Goal: Transaction & Acquisition: Purchase product/service

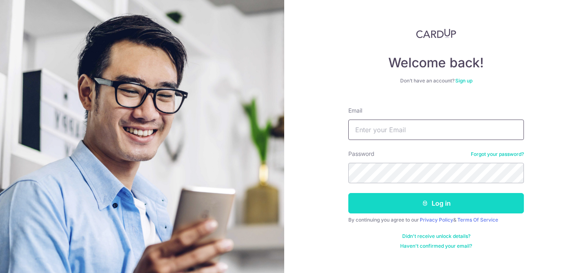
type input "nicol_ngiam@hotmail.com"
click at [421, 213] on button "Log in" at bounding box center [436, 203] width 176 height 20
click at [414, 204] on button "Log in" at bounding box center [436, 203] width 176 height 20
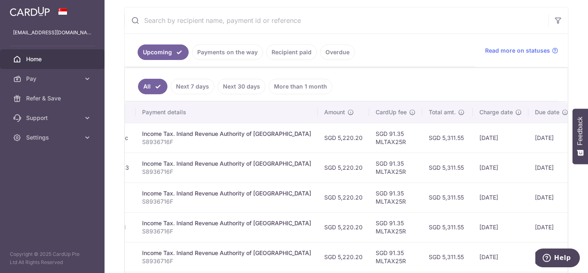
scroll to position [131, 0]
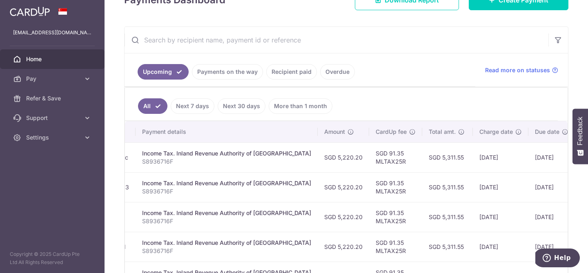
click at [223, 73] on link "Payments on the way" at bounding box center [227, 72] width 71 height 16
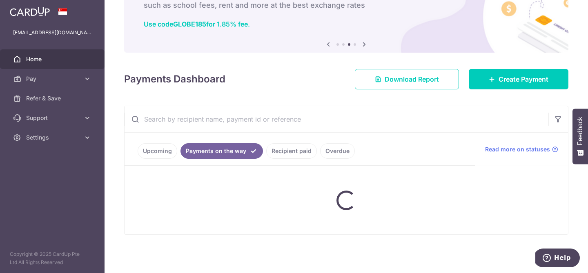
scroll to position [91, 0]
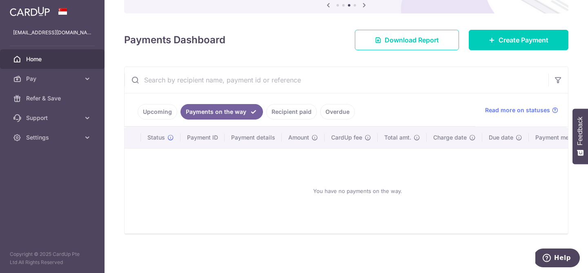
click at [290, 117] on link "Recipient paid" at bounding box center [291, 112] width 51 height 16
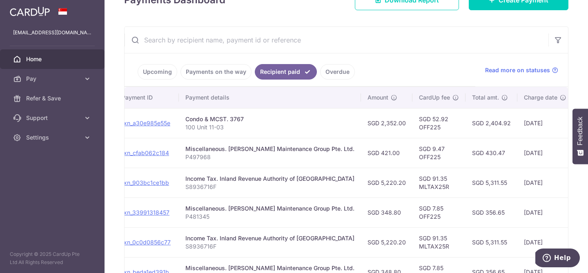
scroll to position [0, 100]
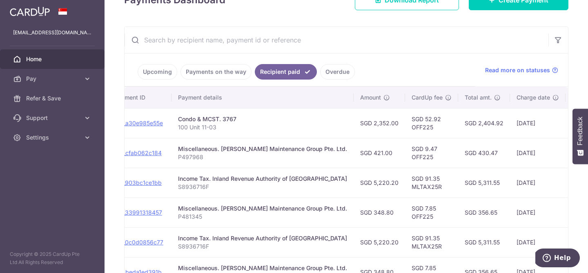
click at [405, 131] on td "SGD 52.92 OFF225" at bounding box center [431, 123] width 53 height 30
click at [405, 129] on td "SGD 52.92 OFF225" at bounding box center [431, 123] width 53 height 30
copy td "OFF225"
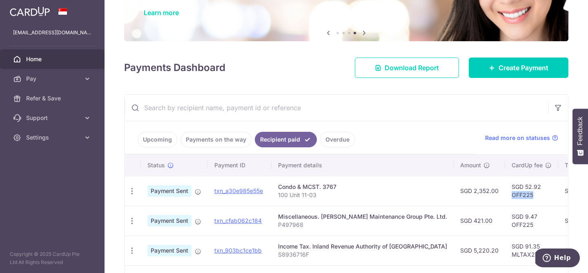
scroll to position [3, 0]
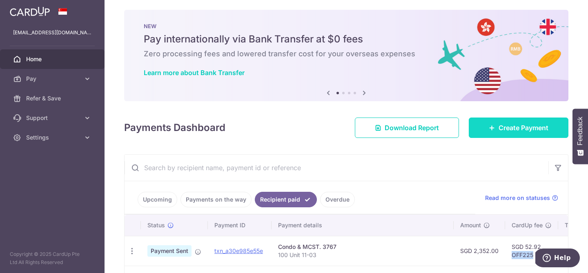
click at [506, 129] on span "Create Payment" at bounding box center [523, 128] width 50 height 10
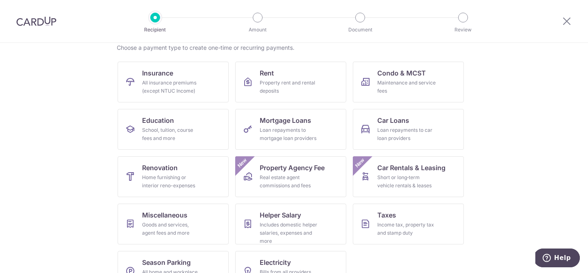
scroll to position [61, 0]
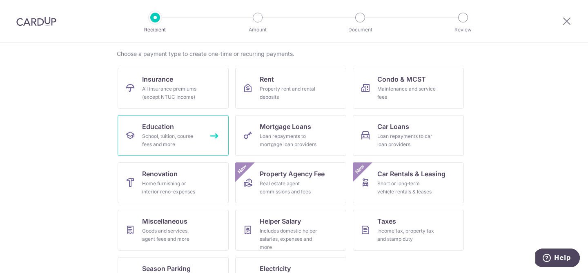
click at [176, 142] on div "School, tuition, course fees and more" at bounding box center [171, 140] width 59 height 16
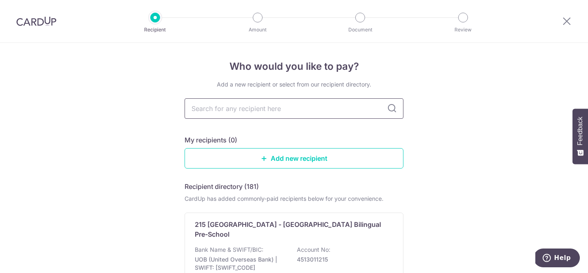
click at [249, 111] on input "text" at bounding box center [294, 108] width 219 height 20
click at [216, 112] on input "text" at bounding box center [294, 108] width 219 height 20
type input "barries"
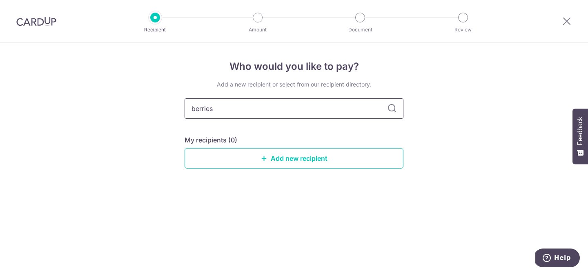
type input "berries"
click at [392, 113] on input "berries" at bounding box center [294, 108] width 219 height 20
click at [263, 161] on icon at bounding box center [264, 158] width 7 height 7
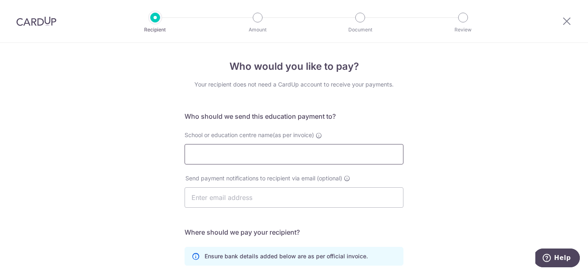
click at [263, 161] on input "School or education centre name(as per invoice)" at bounding box center [294, 154] width 219 height 20
paste input "Berries World of Learning School (TCC) Pte Ltd"
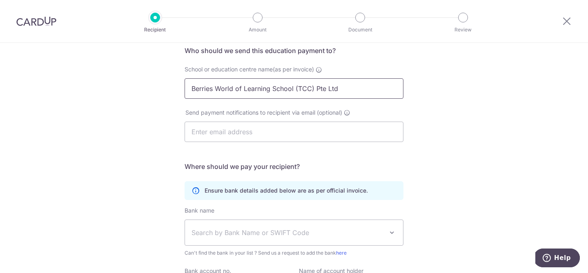
scroll to position [111, 0]
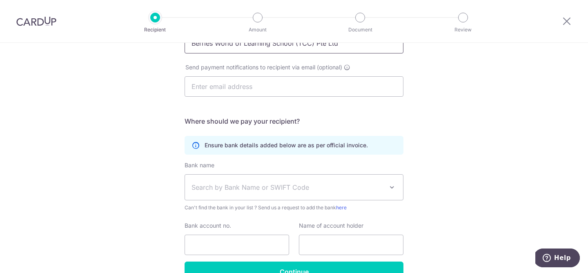
type input "Berries World of Learning School (TCC) Pte Ltd"
click at [278, 191] on span "Search by Bank Name or SWIFT Code" at bounding box center [287, 187] width 192 height 10
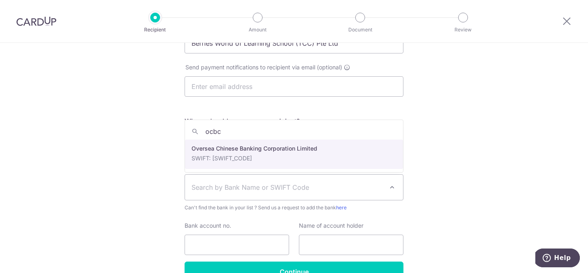
type input "ocbc"
select select "12"
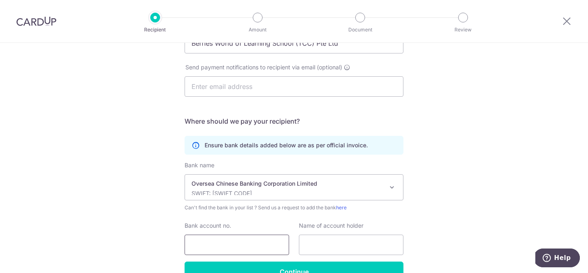
click at [223, 243] on input "Bank account no." at bounding box center [237, 245] width 105 height 20
paste input "712591411001"
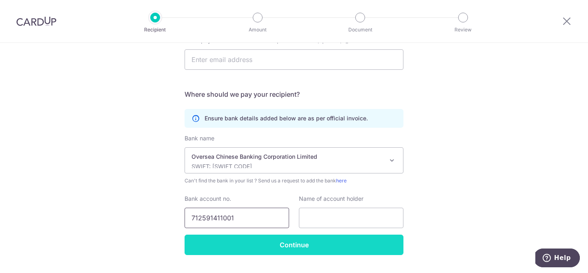
scroll to position [145, 0]
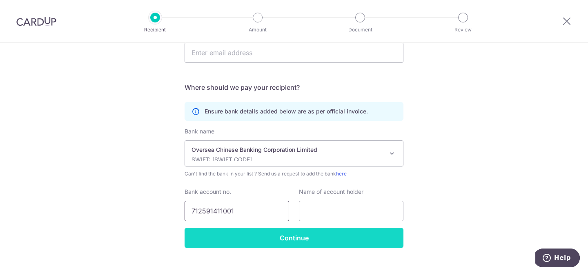
type input "712591411001"
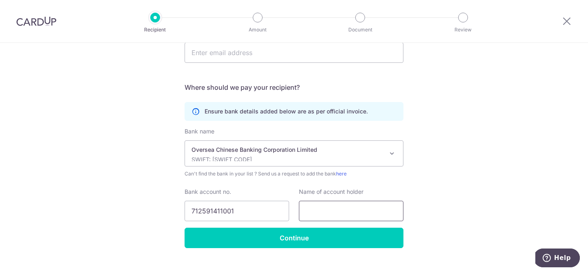
click at [328, 209] on input "text" at bounding box center [351, 211] width 105 height 20
paste input "Berries World of Learning School (TCC) Pte Ltd"
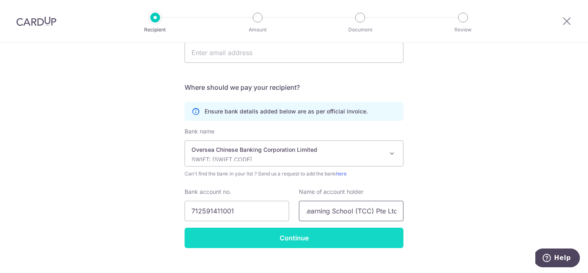
type input "Berries World of Learning School (TCC) Pte Ltd"
click at [347, 234] on input "Continue" at bounding box center [294, 238] width 219 height 20
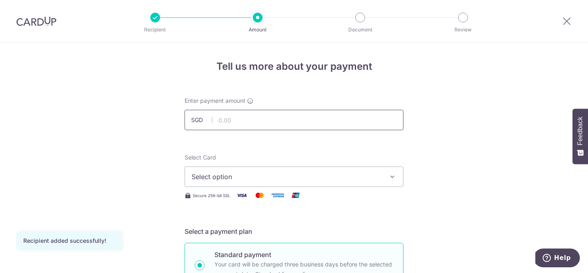
click at [265, 122] on input "text" at bounding box center [294, 120] width 219 height 20
type input "959.20"
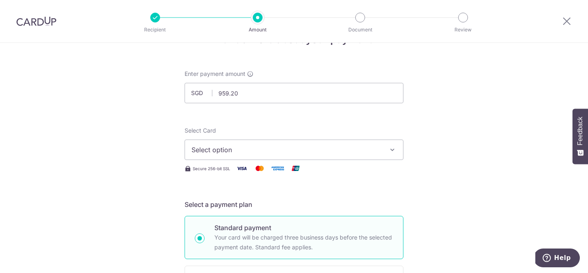
scroll to position [31, 0]
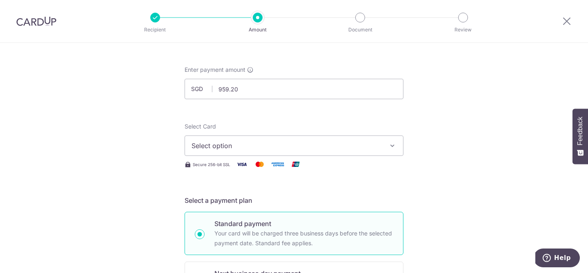
click at [248, 143] on span "Select option" at bounding box center [286, 146] width 190 height 10
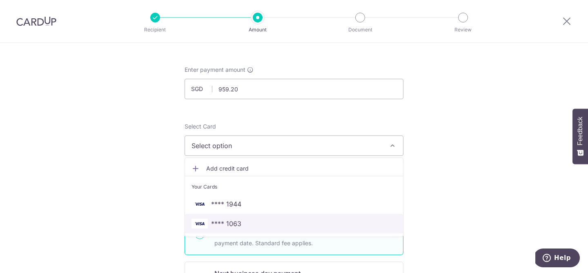
click at [250, 218] on link "**** 1063" at bounding box center [294, 224] width 218 height 20
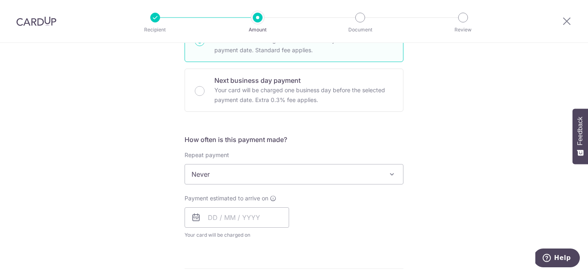
scroll to position [238, 0]
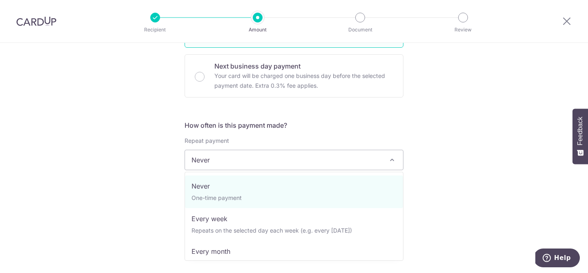
click at [232, 164] on span "Never" at bounding box center [294, 160] width 218 height 20
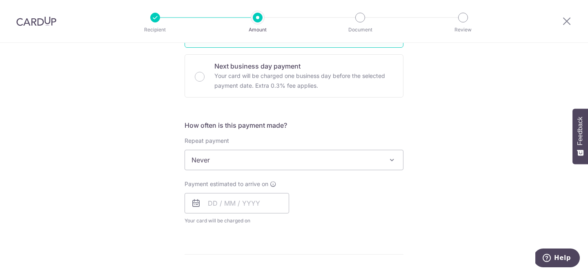
click at [130, 162] on div "Tell us more about your payment Enter payment amount SGD 959.20 959.20 Recipien…" at bounding box center [294, 173] width 588 height 739
click at [254, 201] on input "text" at bounding box center [237, 203] width 105 height 20
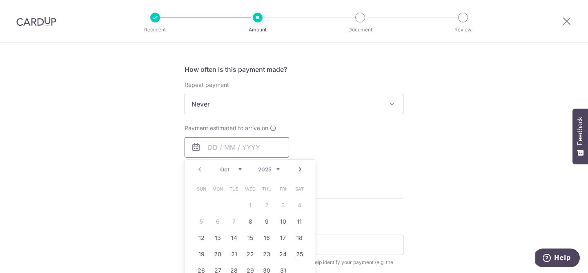
scroll to position [317, 0]
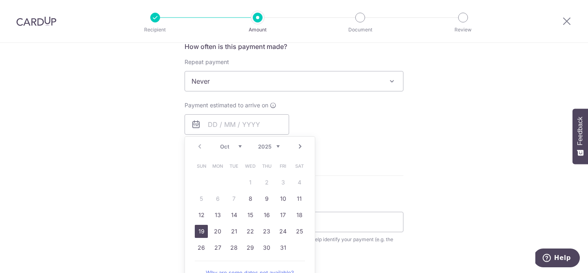
click at [200, 233] on link "19" at bounding box center [201, 231] width 13 height 13
type input "19/10/2025"
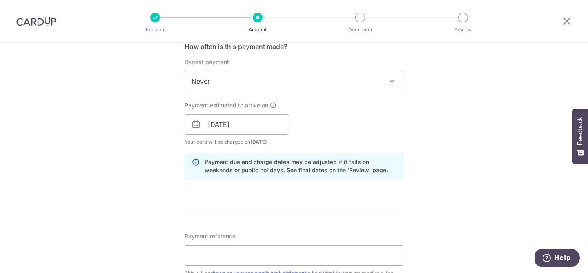
click at [263, 178] on div "Payment due and charge dates may be adjusted if it falls on weekends or public …" at bounding box center [294, 166] width 219 height 27
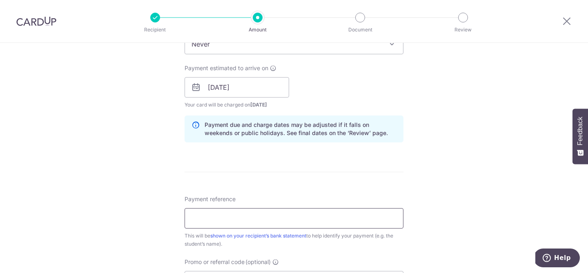
scroll to position [366, 0]
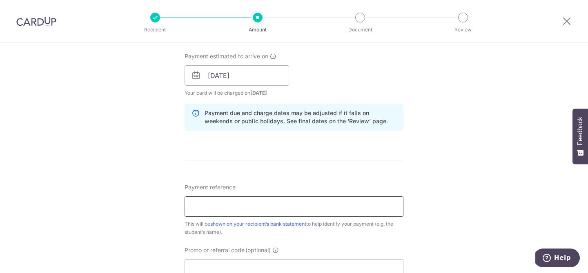
click at [231, 205] on input "Payment reference" at bounding box center [294, 206] width 219 height 20
paste input "DT-I25001639"
type input "DT-I25001639 Ngiam Kaitlin Jing Yi"
click at [133, 193] on div "Tell us more about your payment Enter payment amount SGD 959.20 959.20 Recipien…" at bounding box center [294, 63] width 588 height 772
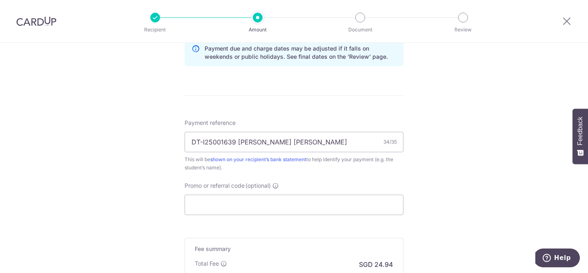
scroll to position [481, 0]
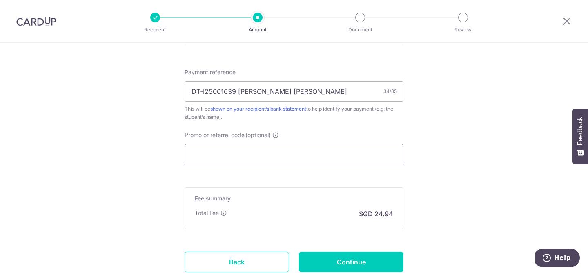
click at [230, 156] on input "Promo or referral code (optional)" at bounding box center [294, 154] width 219 height 20
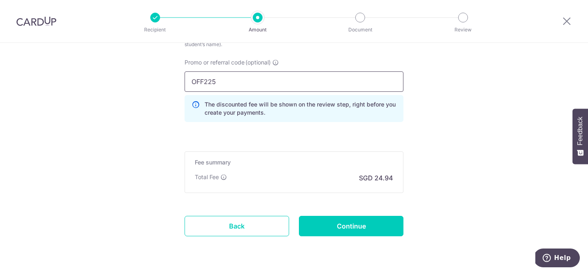
scroll to position [579, 0]
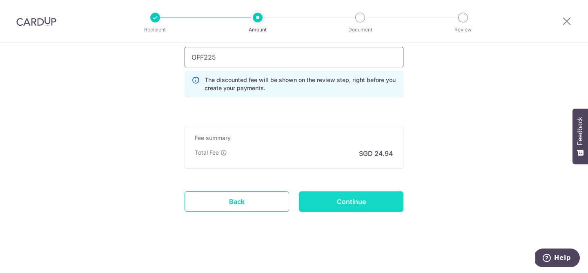
type input "OFF225"
click at [324, 195] on input "Continue" at bounding box center [351, 201] width 105 height 20
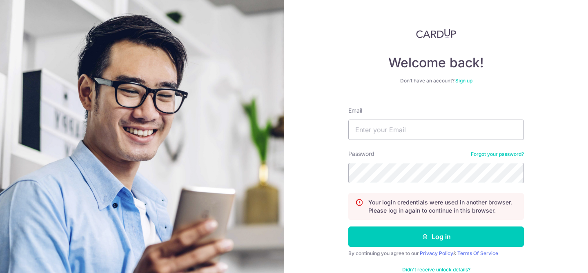
scroll to position [20, 0]
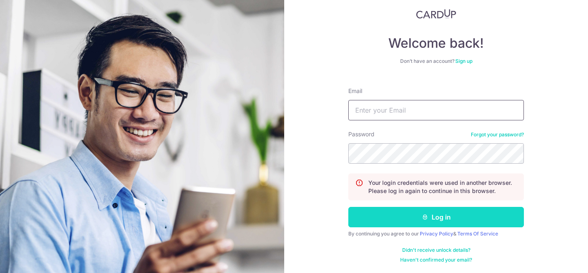
type input "nicol_ngiam@hotmail.com"
click at [361, 224] on button "Log in" at bounding box center [436, 217] width 176 height 20
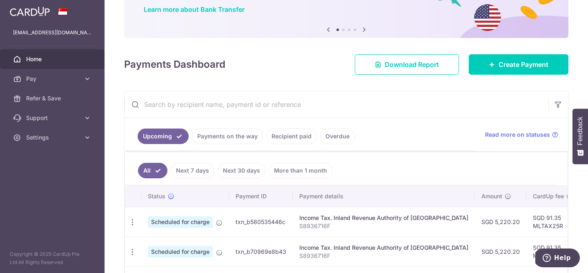
scroll to position [49, 0]
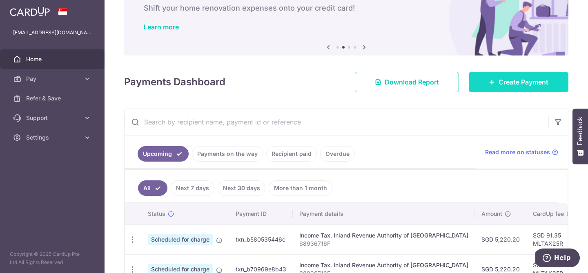
click at [508, 82] on span "Create Payment" at bounding box center [523, 82] width 50 height 10
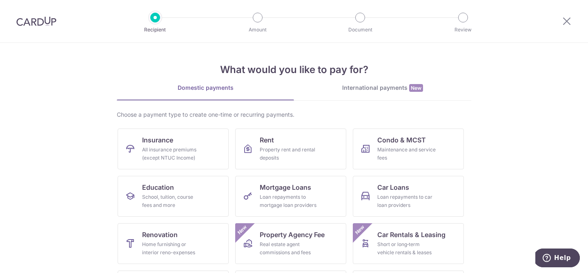
scroll to position [44, 0]
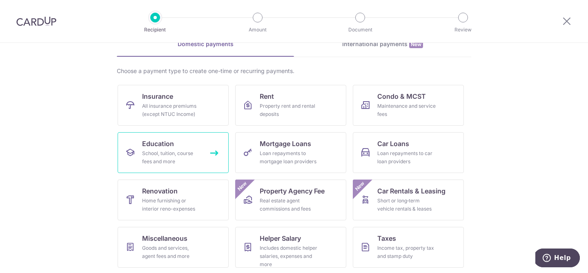
click at [164, 136] on link "Education School, tuition, course fees and more" at bounding box center [173, 152] width 111 height 41
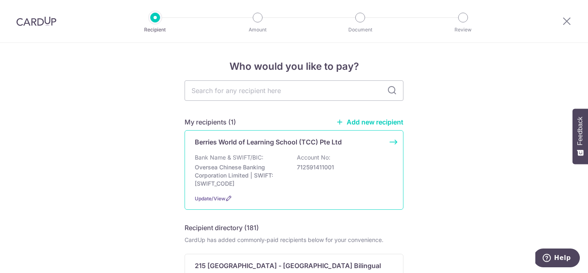
scroll to position [24, 0]
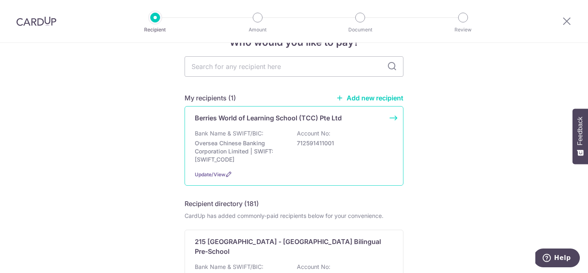
click at [269, 143] on p "Oversea Chinese Banking Corporation Limited | SWIFT: OCBCSGSGXXX" at bounding box center [240, 151] width 91 height 24
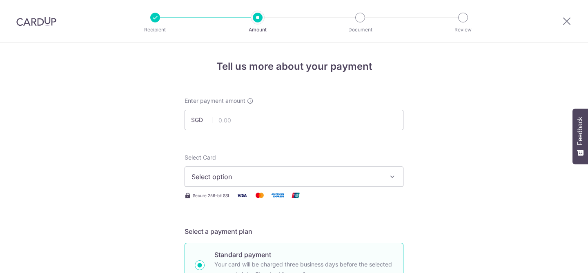
scroll to position [32, 0]
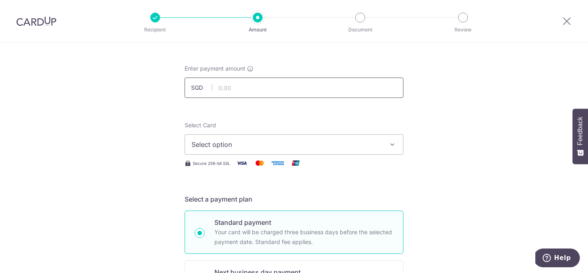
click at [257, 82] on input "text" at bounding box center [294, 88] width 219 height 20
type input "959.20"
click at [247, 142] on span "Select option" at bounding box center [286, 145] width 190 height 10
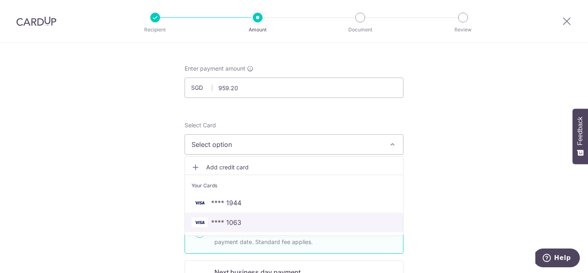
click at [234, 220] on span "**** 1063" at bounding box center [226, 223] width 30 height 10
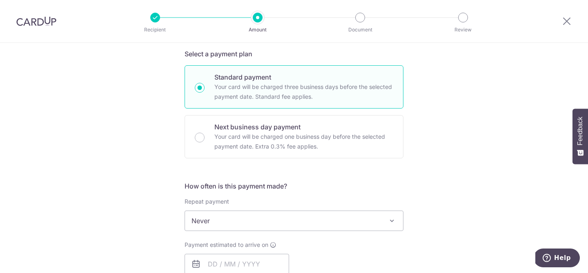
scroll to position [258, 0]
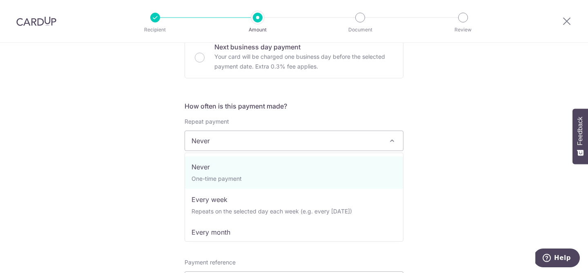
click at [274, 138] on span "Never" at bounding box center [294, 141] width 218 height 20
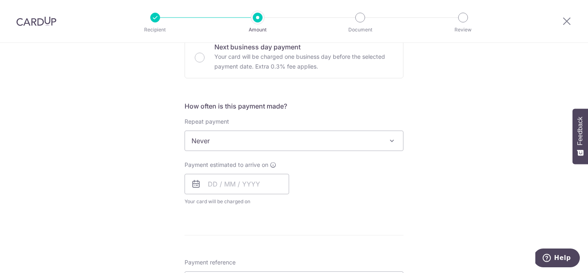
click at [138, 151] on div "Tell us more about your payment Enter payment amount SGD 959.20 959.20 Select C…" at bounding box center [294, 154] width 588 height 739
click at [243, 185] on input "text" at bounding box center [237, 184] width 105 height 20
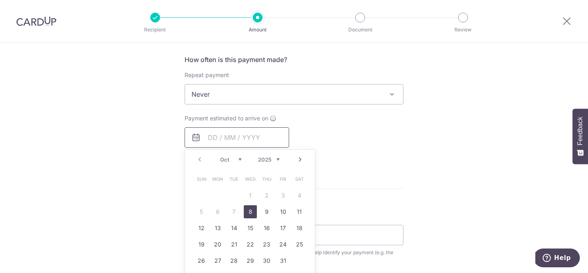
scroll to position [328, 0]
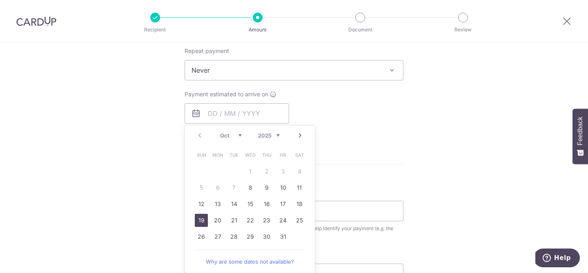
click at [203, 220] on link "19" at bounding box center [201, 220] width 13 height 13
type input "[DATE]"
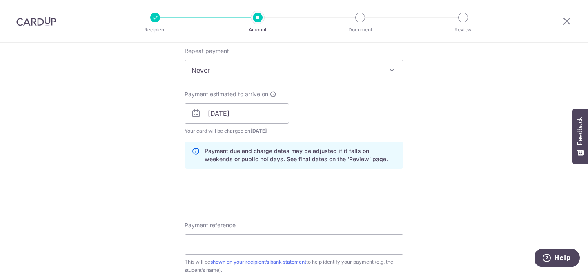
click at [408, 174] on div "Tell us more about your payment Enter payment amount SGD 959.20 959.20 Select C…" at bounding box center [294, 101] width 588 height 772
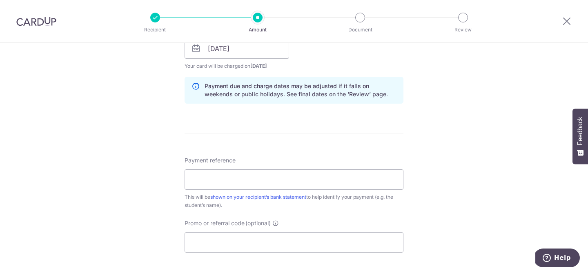
scroll to position [414, 0]
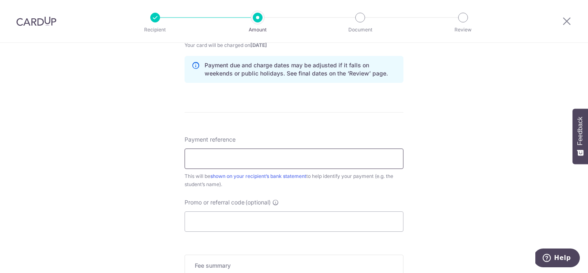
click at [296, 163] on input "Payment reference" at bounding box center [294, 159] width 219 height 20
type input "DT-I25001639 Ngiam Kaitlin Jing Yi"
click at [278, 159] on input "DT-I25001639 Ngiam Kaitlin Jing Yi" at bounding box center [294, 159] width 219 height 20
click at [238, 222] on input "Promo or referral code (optional)" at bounding box center [294, 221] width 219 height 20
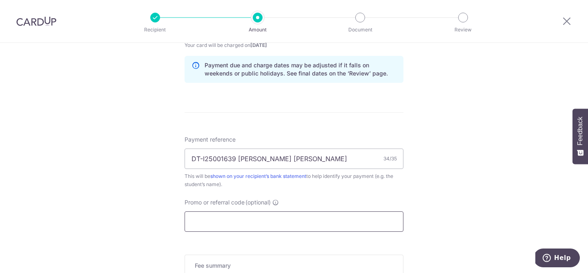
click at [238, 222] on input "Promo or referral code (optional)" at bounding box center [294, 221] width 219 height 20
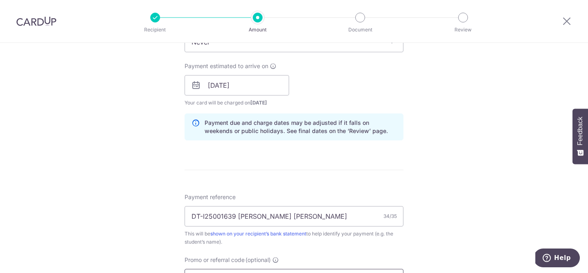
scroll to position [579, 0]
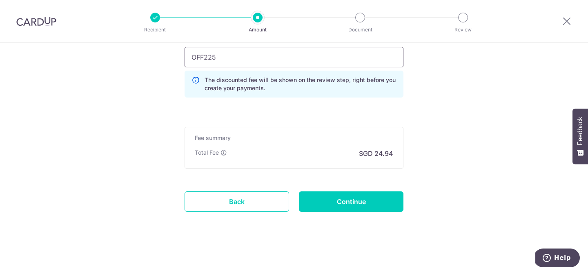
type input "OFF225"
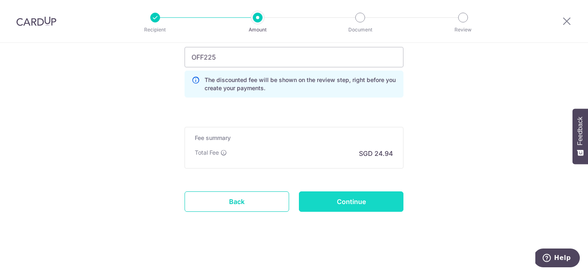
click at [377, 200] on input "Continue" at bounding box center [351, 201] width 105 height 20
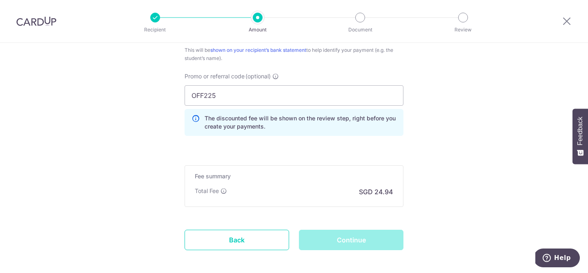
scroll to position [497, 0]
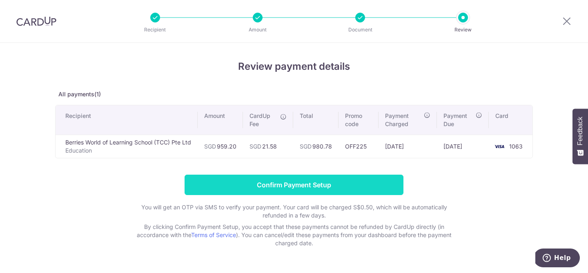
click at [370, 188] on input "Confirm Payment Setup" at bounding box center [294, 185] width 219 height 20
